Goal: Task Accomplishment & Management: Manage account settings

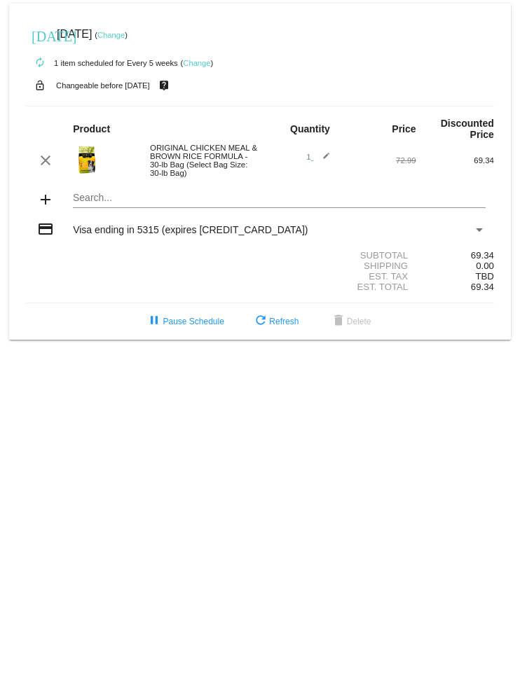
click at [209, 53] on div "autorenew 1 item scheduled for Every 5 weeks ( Change )" at bounding box center [260, 62] width 468 height 28
click at [197, 66] on link "Change" at bounding box center [196, 63] width 27 height 8
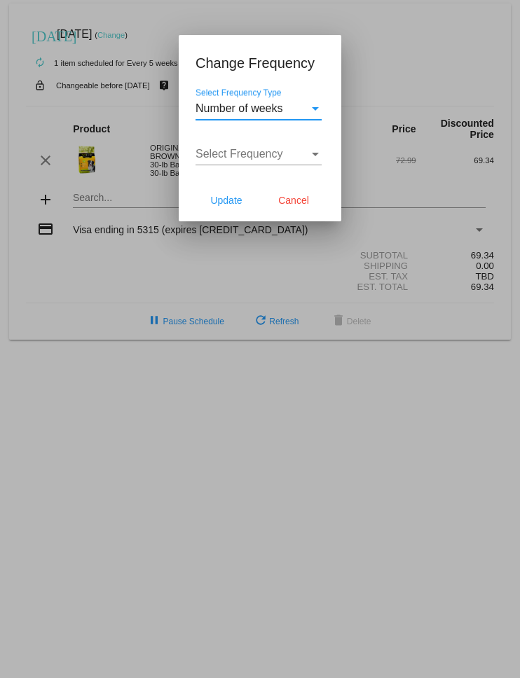
click at [305, 203] on span "Cancel" at bounding box center [293, 200] width 31 height 11
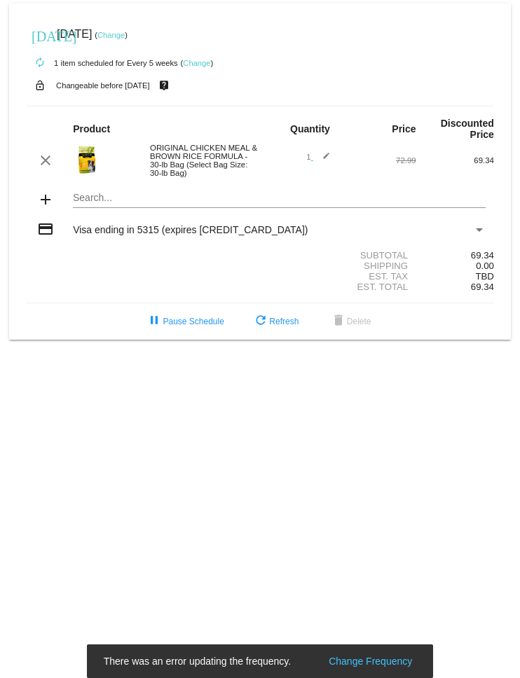
click at [207, 66] on link "Change" at bounding box center [196, 63] width 27 height 8
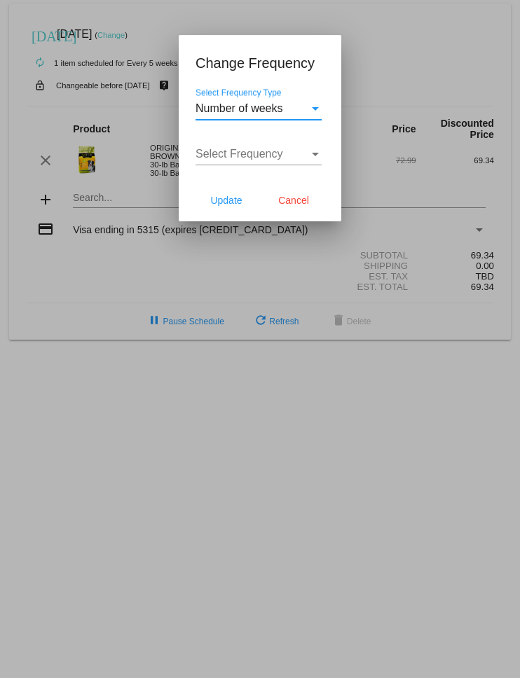
click at [320, 156] on div "Select Frequency" at bounding box center [315, 154] width 13 height 13
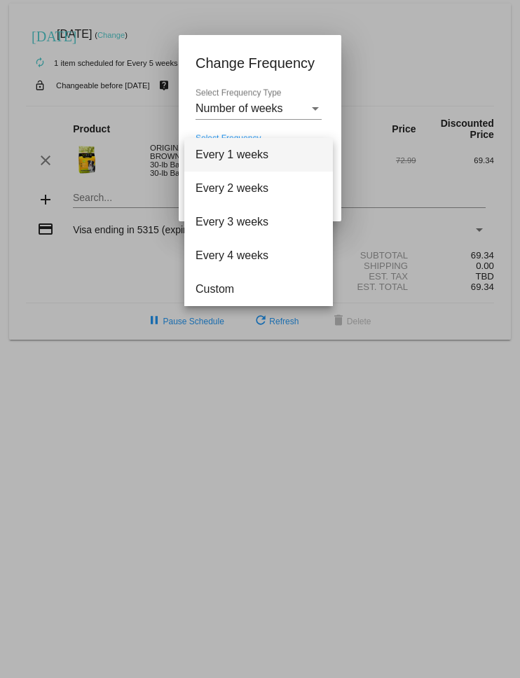
click at [313, 108] on div at bounding box center [260, 339] width 520 height 678
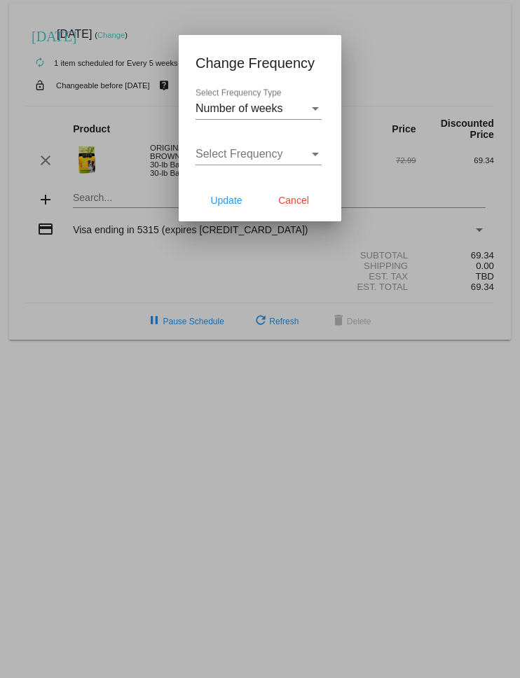
click at [310, 103] on div "Select Frequency Type" at bounding box center [315, 108] width 13 height 13
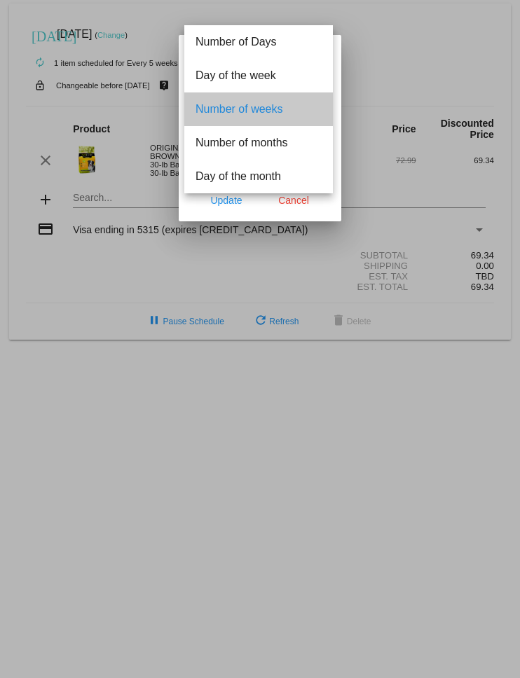
click at [308, 98] on span "Number of weeks" at bounding box center [259, 110] width 126 height 34
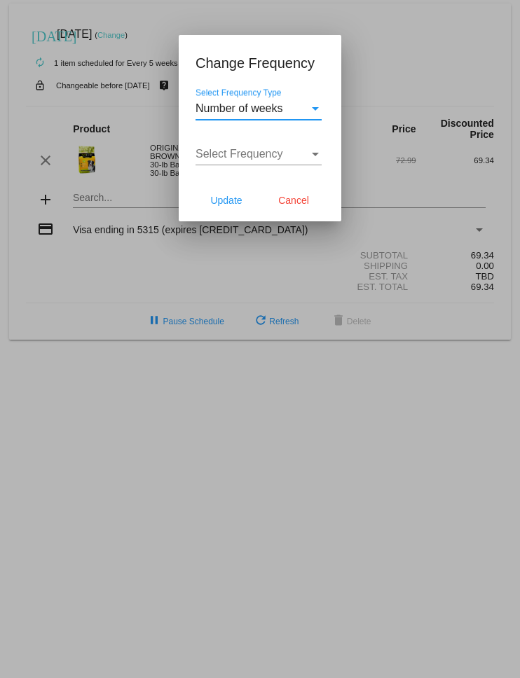
click at [303, 156] on div "Select Frequency" at bounding box center [253, 154] width 114 height 13
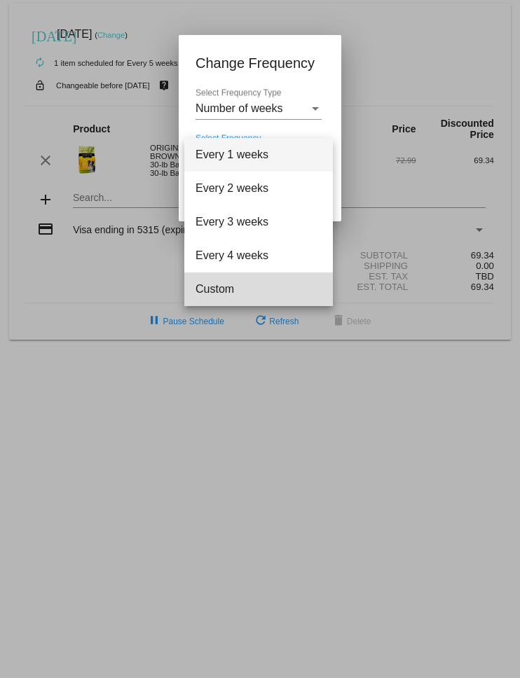
click at [233, 292] on span "Custom" at bounding box center [259, 290] width 126 height 34
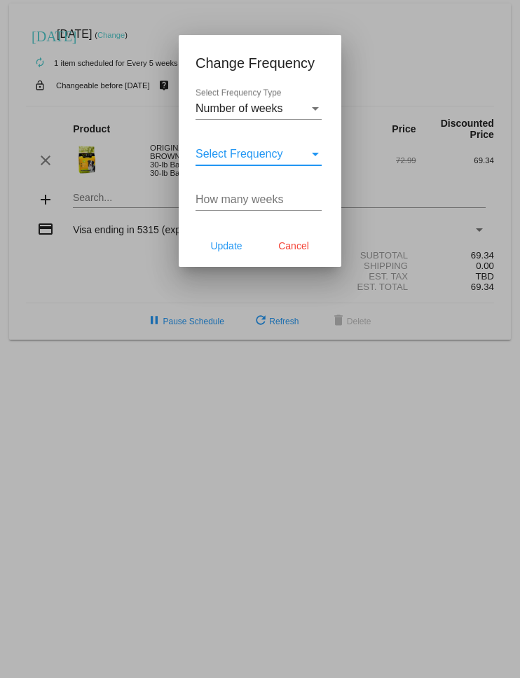
click at [266, 206] on input "How many weeks" at bounding box center [259, 199] width 126 height 13
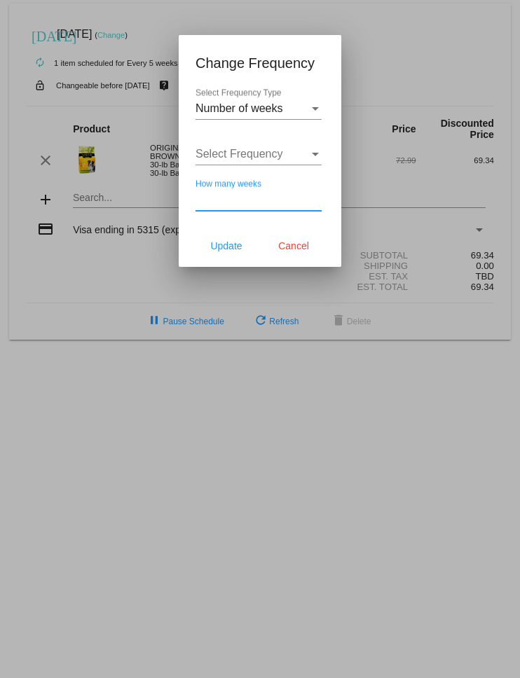
click at [298, 247] on span "Cancel" at bounding box center [293, 245] width 31 height 11
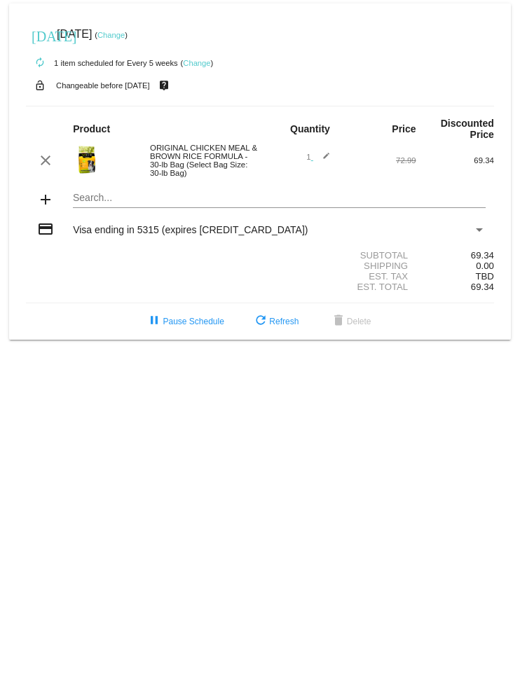
click at [125, 35] on link "Change" at bounding box center [110, 35] width 27 height 8
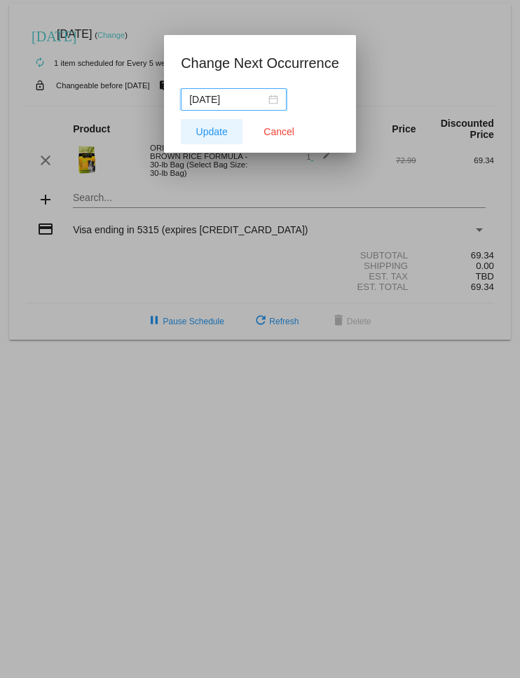
click at [208, 130] on span "Update" at bounding box center [212, 131] width 32 height 11
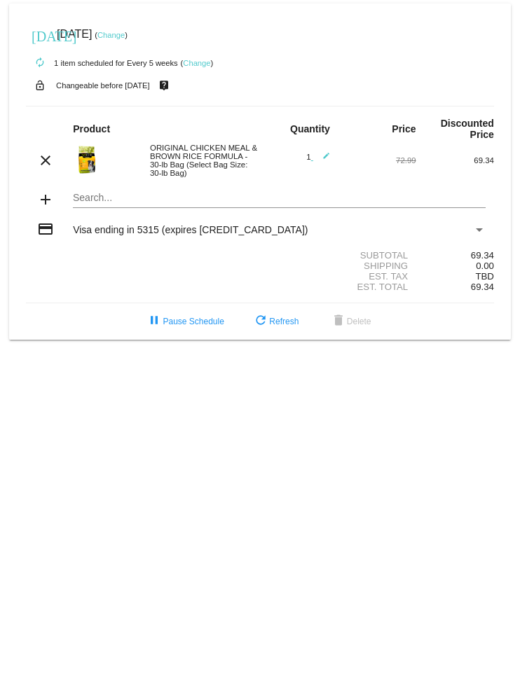
click at [125, 31] on link "Change" at bounding box center [110, 35] width 27 height 8
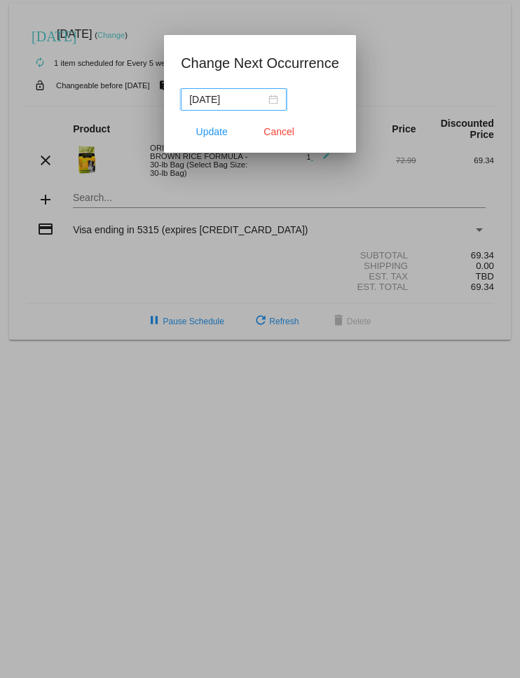
click at [238, 97] on input "2025-11-04" at bounding box center [227, 99] width 76 height 15
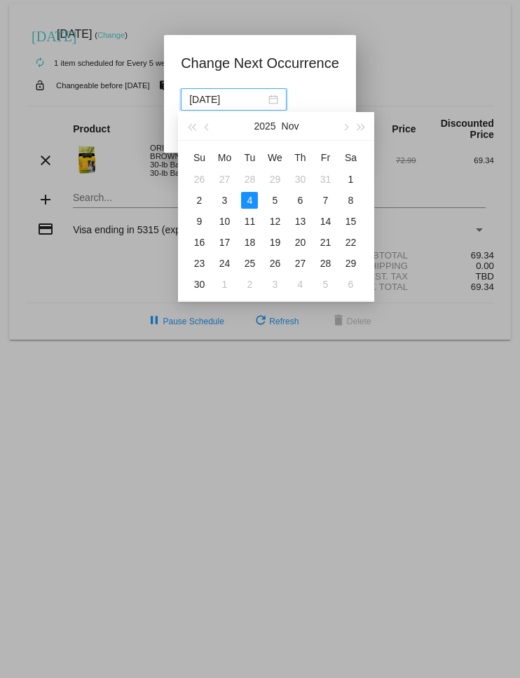
click at [334, 123] on div "2025 Nov" at bounding box center [276, 126] width 122 height 28
click at [339, 130] on button "button" at bounding box center [345, 126] width 15 height 28
click at [339, 127] on button "button" at bounding box center [345, 126] width 15 height 28
click at [343, 131] on button "button" at bounding box center [345, 126] width 15 height 28
click at [340, 126] on button "button" at bounding box center [345, 126] width 15 height 28
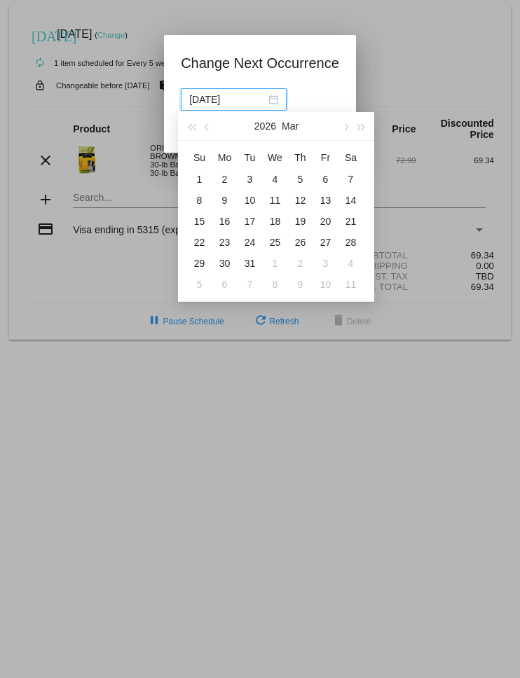
click at [342, 128] on span "button" at bounding box center [345, 127] width 7 height 7
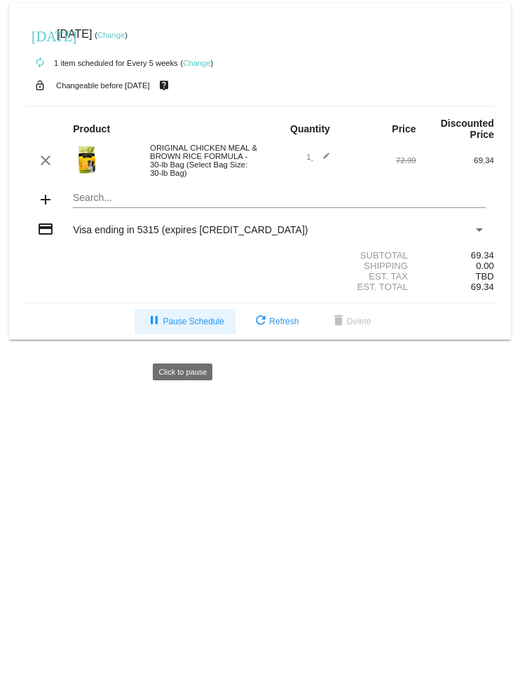
click at [204, 327] on span "pause Pause Schedule" at bounding box center [185, 322] width 78 height 10
click at [44, 169] on mat-icon "clear" at bounding box center [45, 160] width 17 height 17
